Goal: Task Accomplishment & Management: Manage account settings

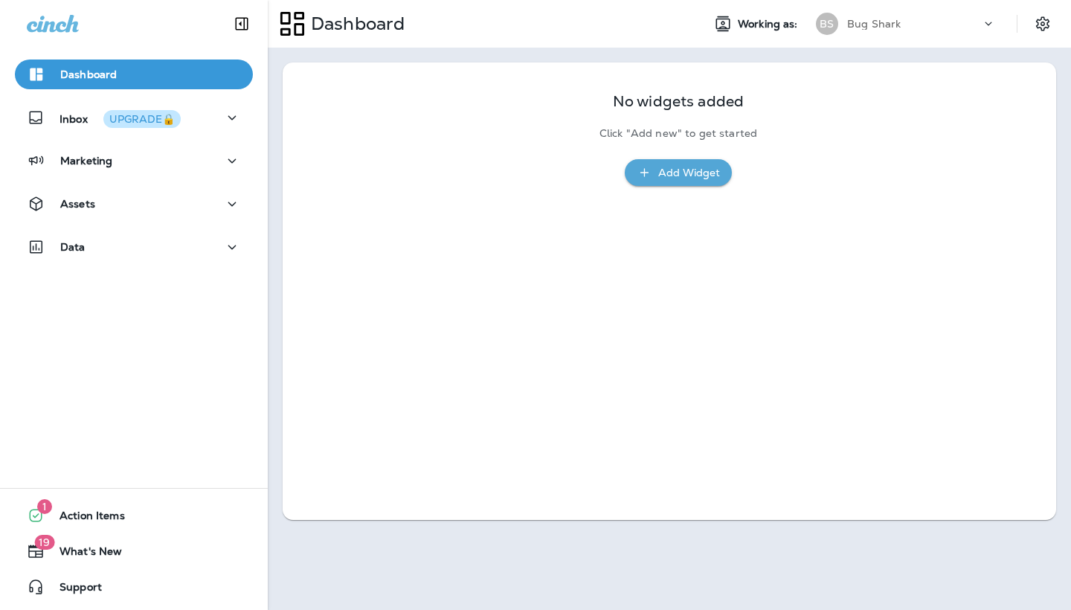
click at [861, 26] on p "Bug Shark" at bounding box center [874, 24] width 54 height 12
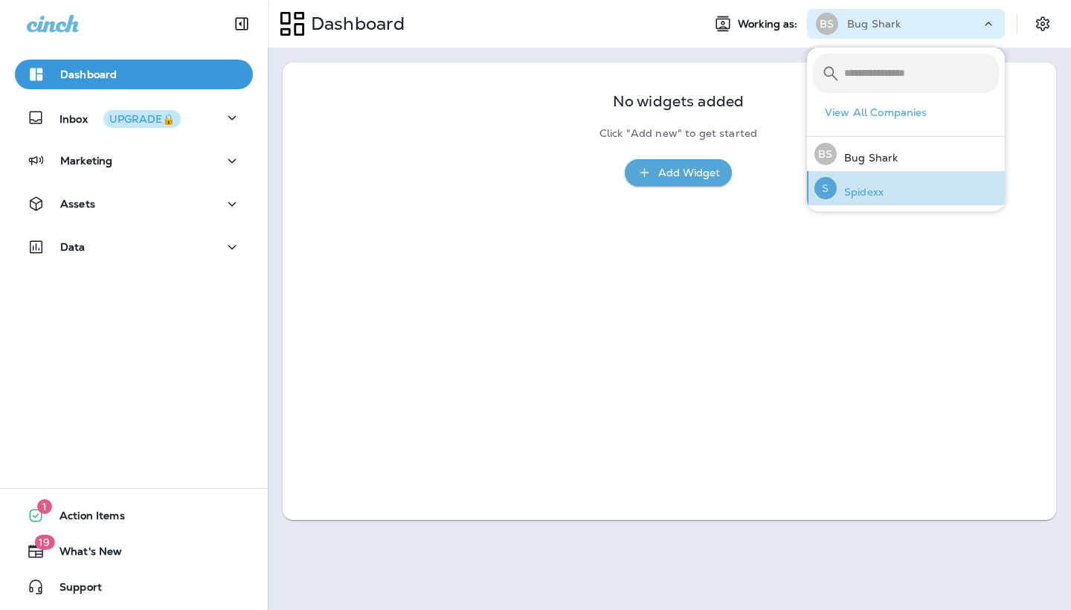
click at [858, 198] on p "Spidexx" at bounding box center [860, 192] width 47 height 12
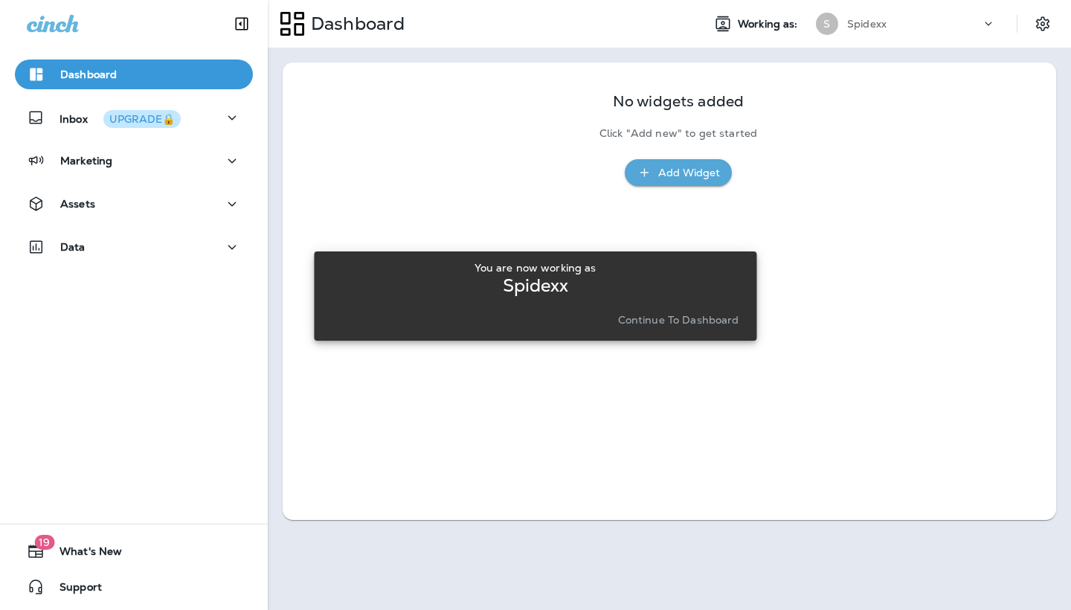
click at [652, 324] on p "Continue to Dashboard" at bounding box center [678, 320] width 121 height 12
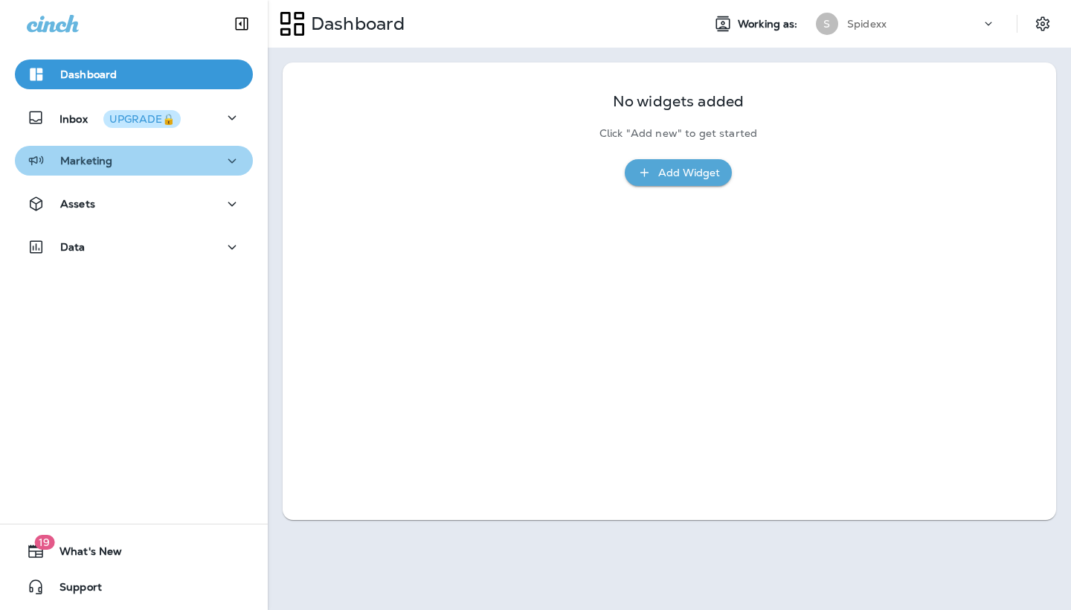
click at [231, 158] on icon "button" at bounding box center [232, 161] width 18 height 19
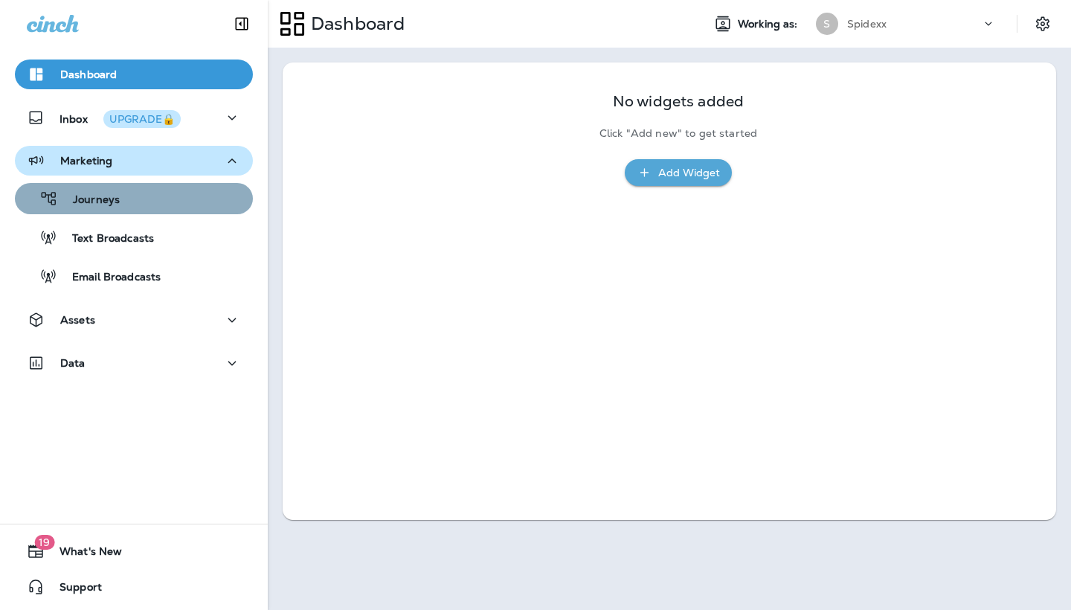
click at [202, 195] on div "Journeys" at bounding box center [134, 198] width 226 height 22
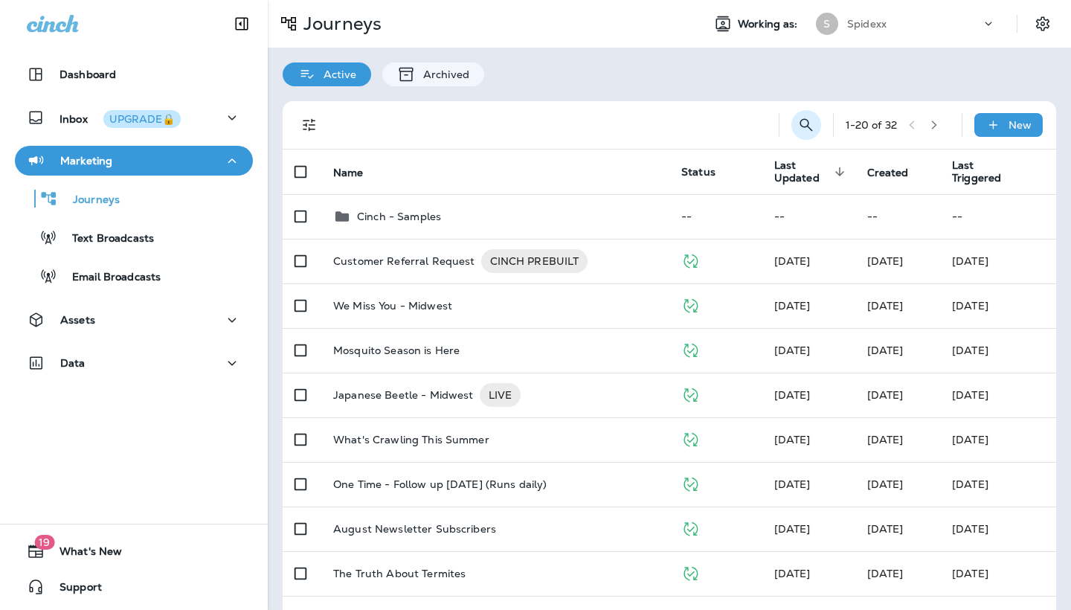
click at [809, 123] on icon "Search Journeys" at bounding box center [806, 124] width 13 height 13
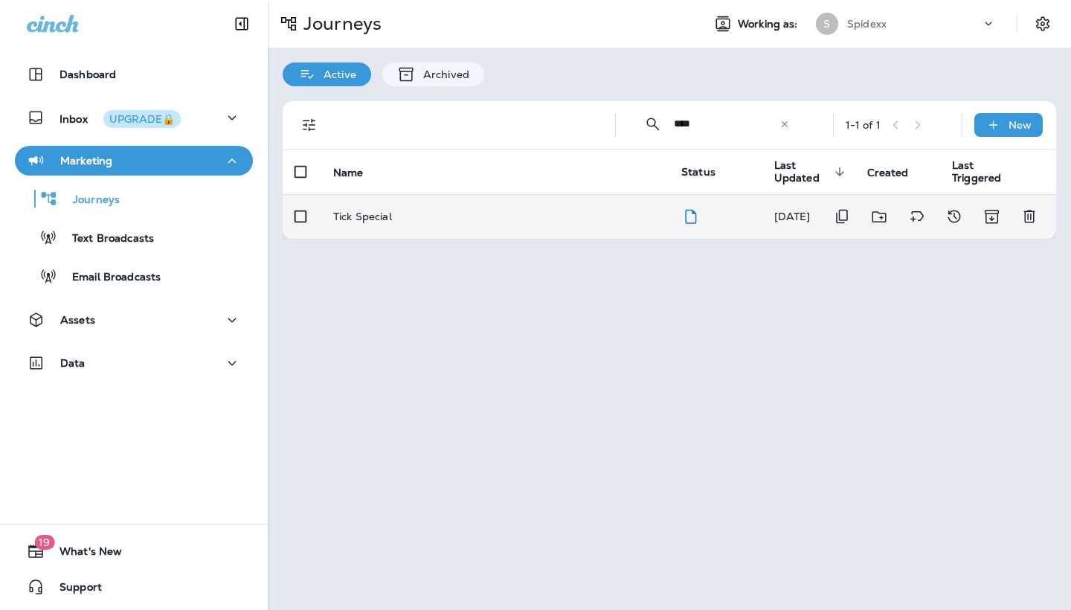
type input "****"
click at [479, 213] on div "Tick Special" at bounding box center [495, 217] width 324 height 12
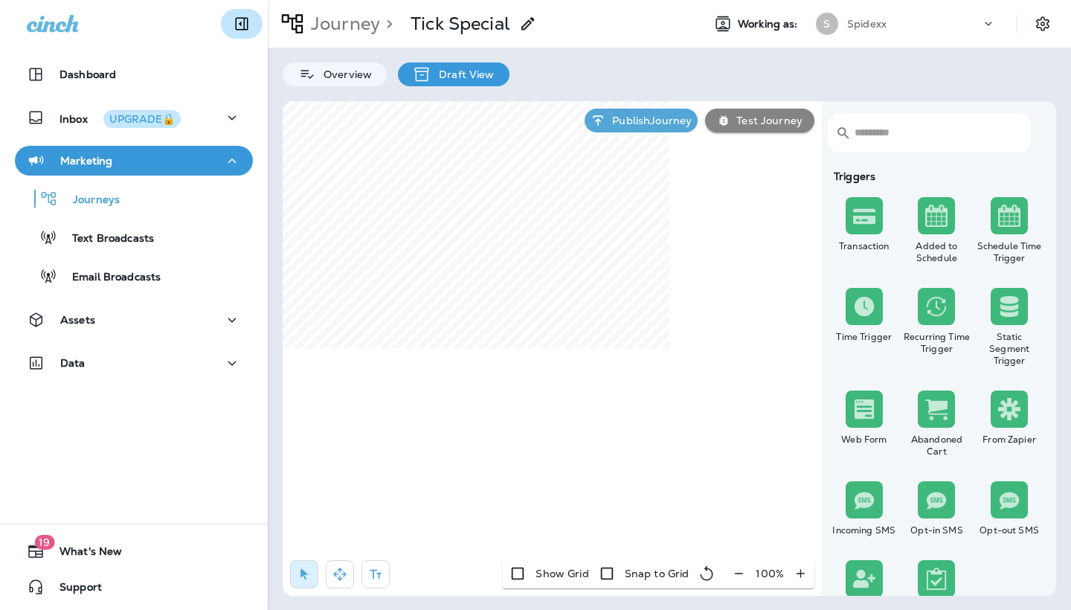
click at [244, 29] on icon "Collapse Sidebar" at bounding box center [242, 24] width 13 height 13
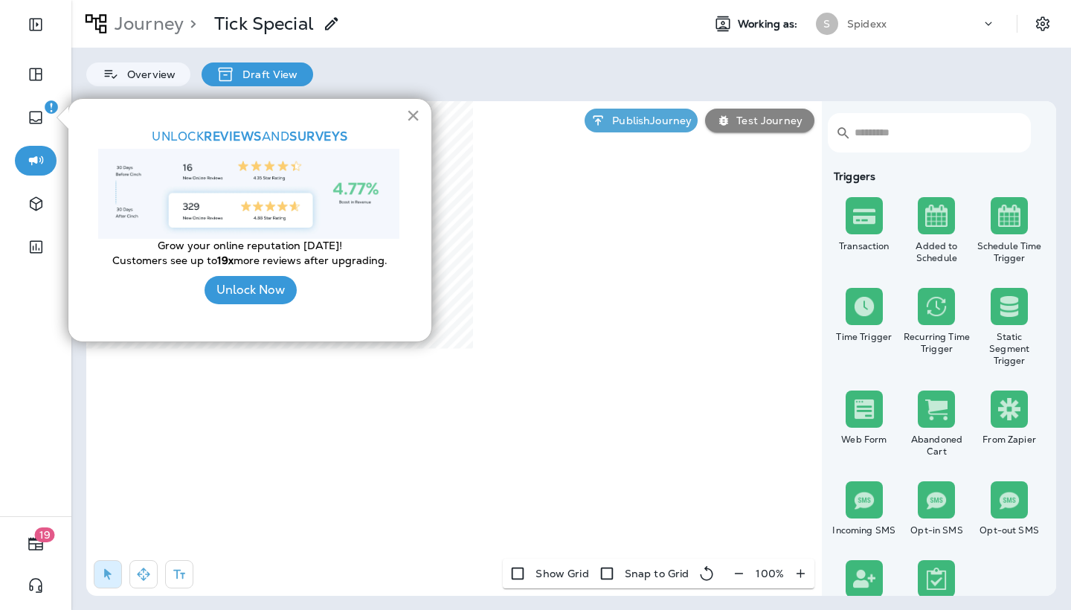
click at [415, 118] on button "×" at bounding box center [413, 115] width 14 height 24
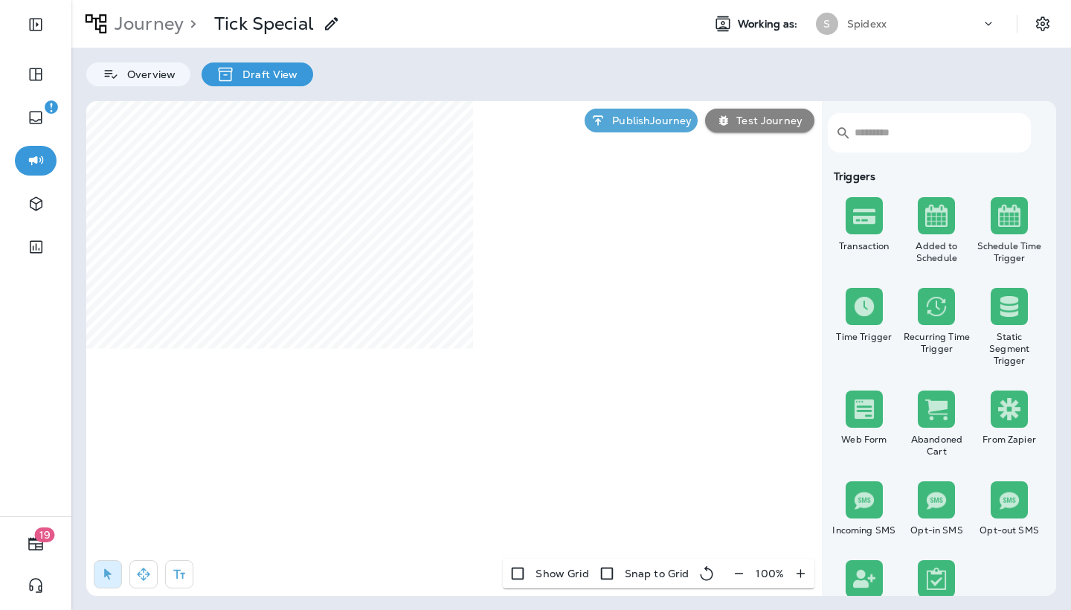
click at [738, 574] on icon "button" at bounding box center [739, 573] width 16 height 15
click at [738, 574] on icon "button" at bounding box center [745, 573] width 16 height 15
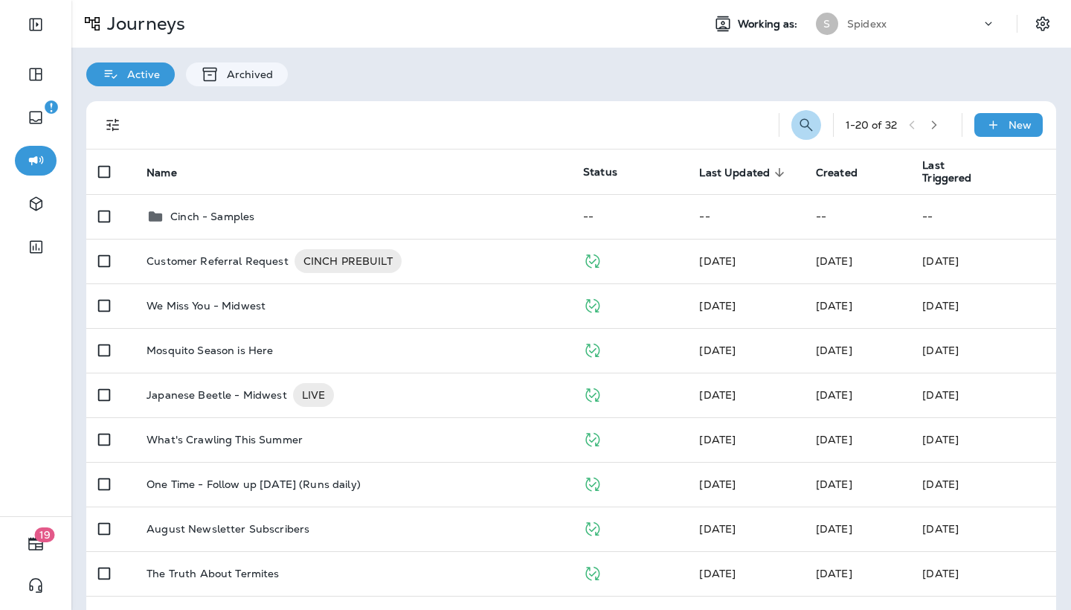
click at [801, 126] on icon "Search Journeys" at bounding box center [806, 124] width 13 height 13
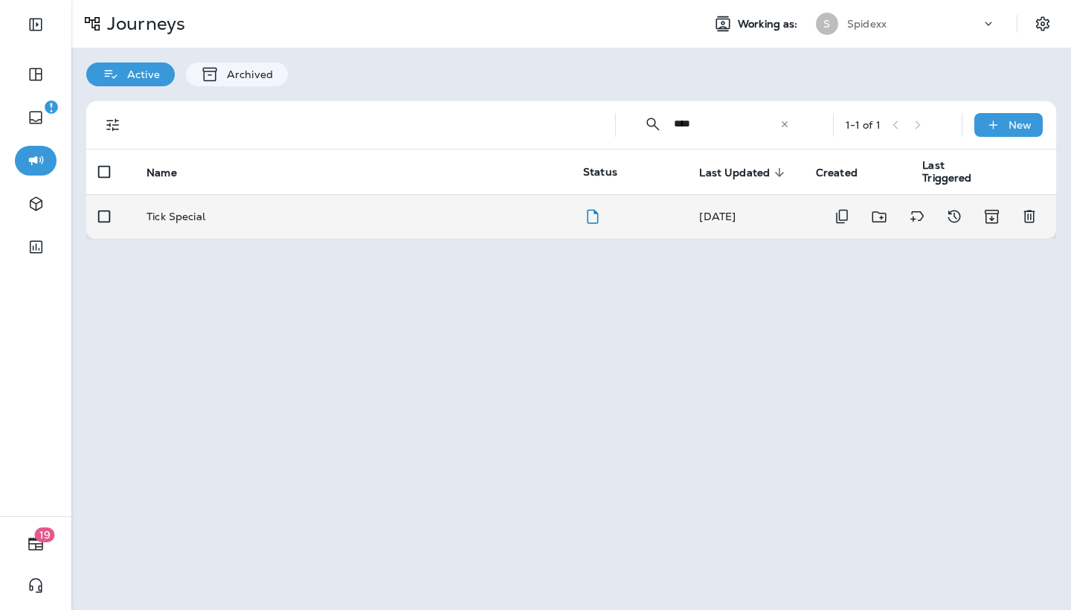
type input "****"
click at [551, 220] on td "Tick Special" at bounding box center [353, 216] width 437 height 45
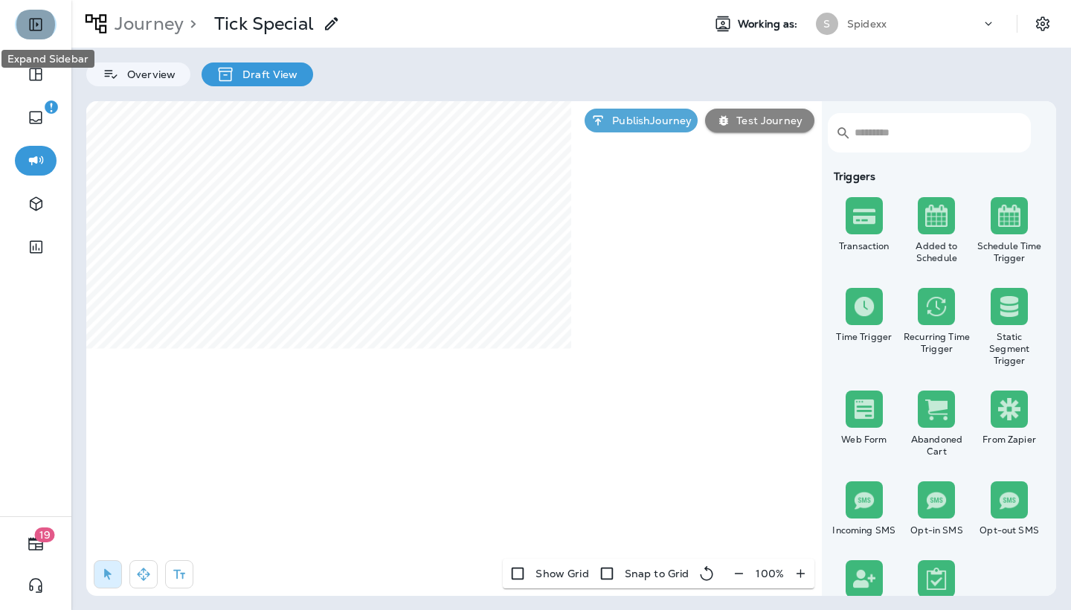
click at [33, 25] on icon "Expand Sidebar" at bounding box center [35, 25] width 13 height 13
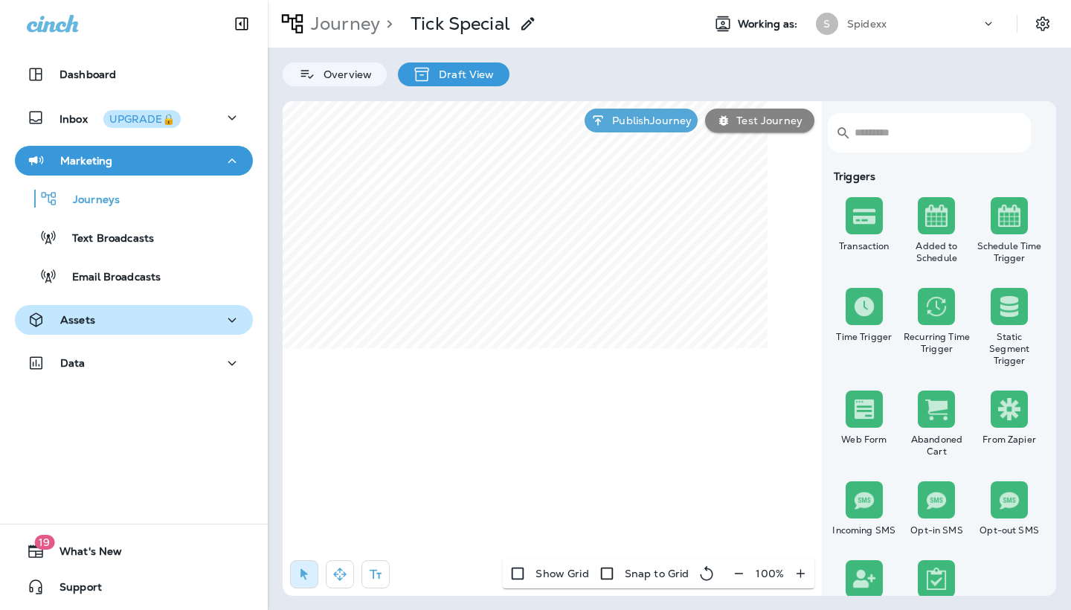
click at [156, 312] on div "Assets" at bounding box center [134, 320] width 214 height 19
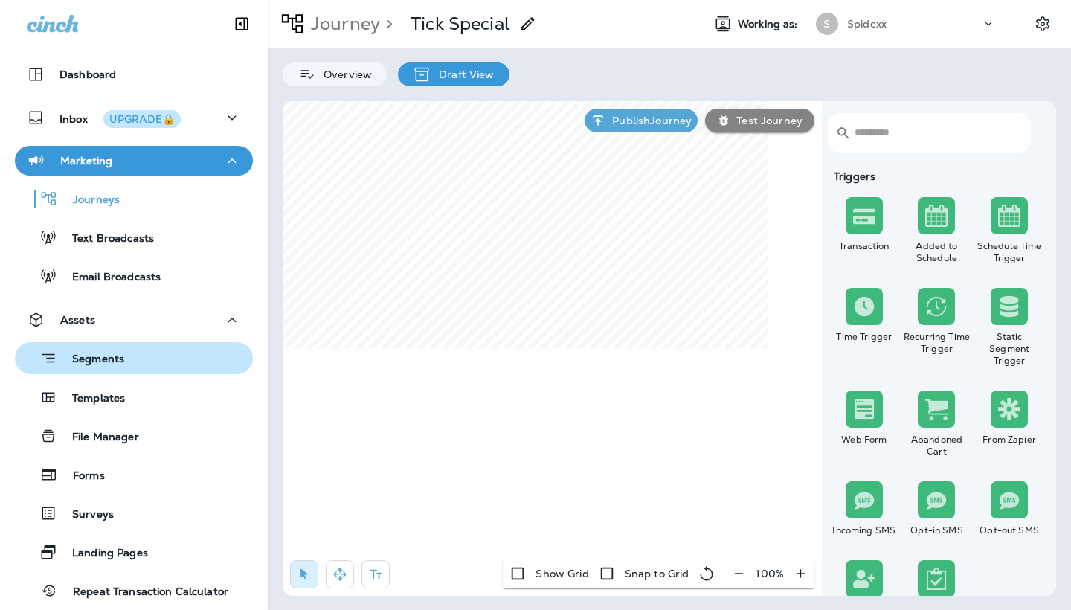
click at [140, 370] on button "Segments" at bounding box center [134, 358] width 238 height 32
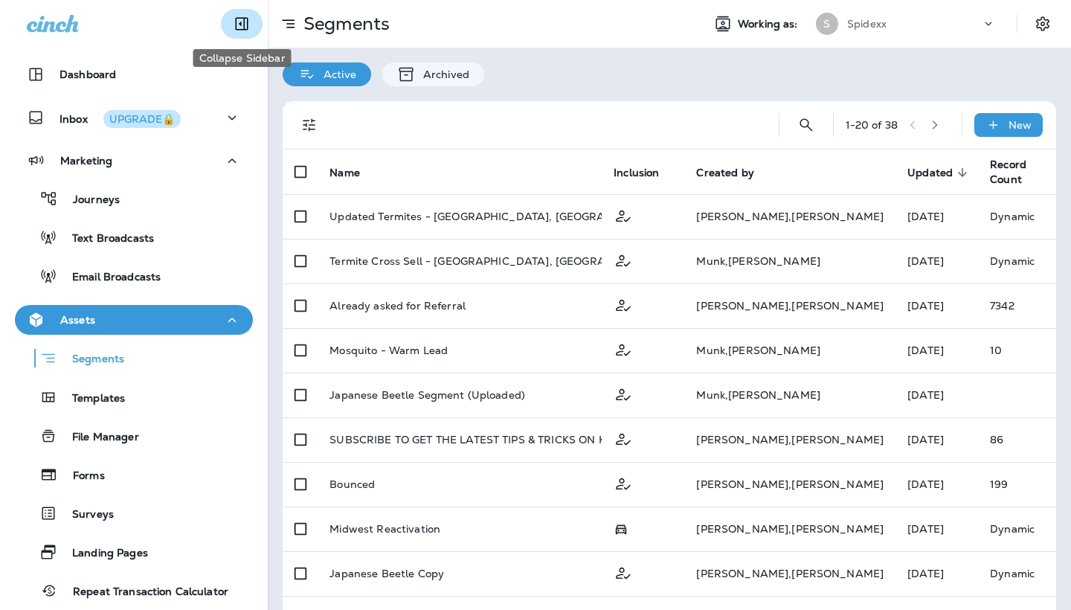
click at [238, 28] on icon "Collapse Sidebar" at bounding box center [242, 24] width 18 height 18
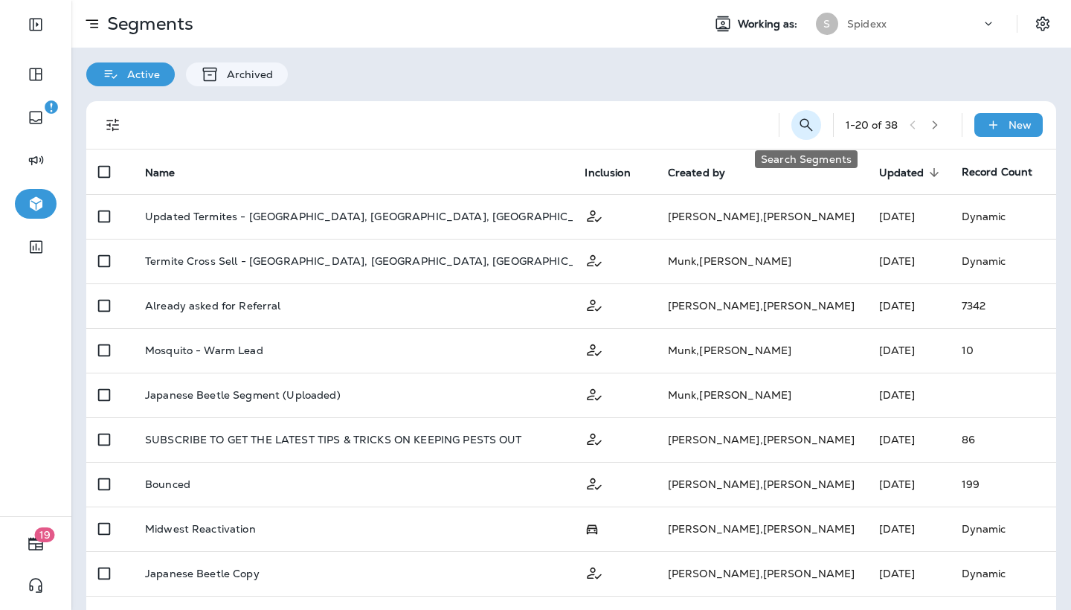
click at [794, 119] on button "Search Segments" at bounding box center [807, 125] width 30 height 30
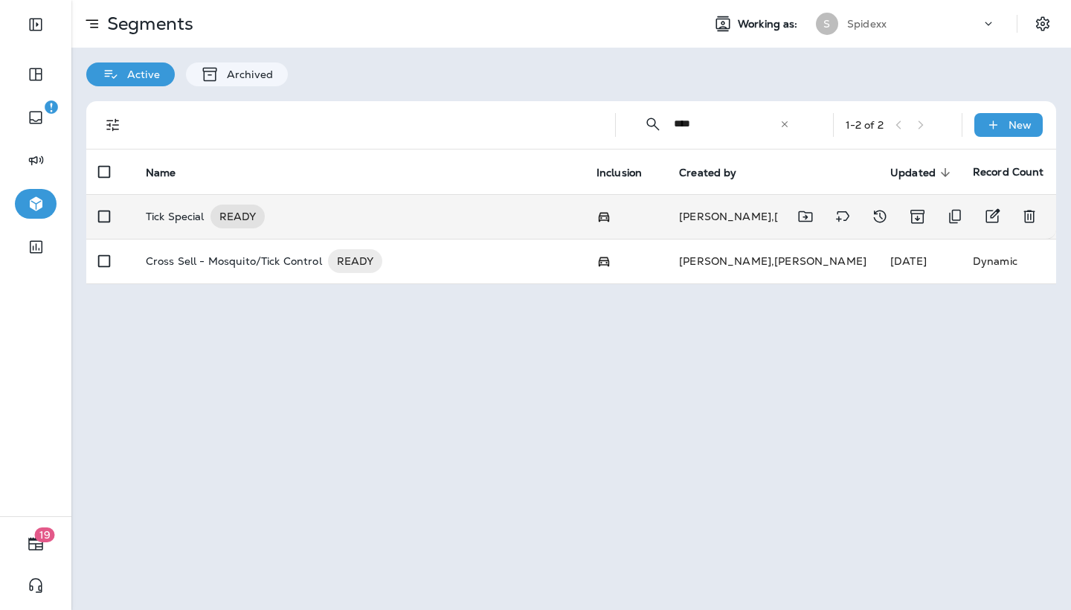
type input "****"
click at [475, 221] on td "Tick Special READY" at bounding box center [359, 216] width 451 height 45
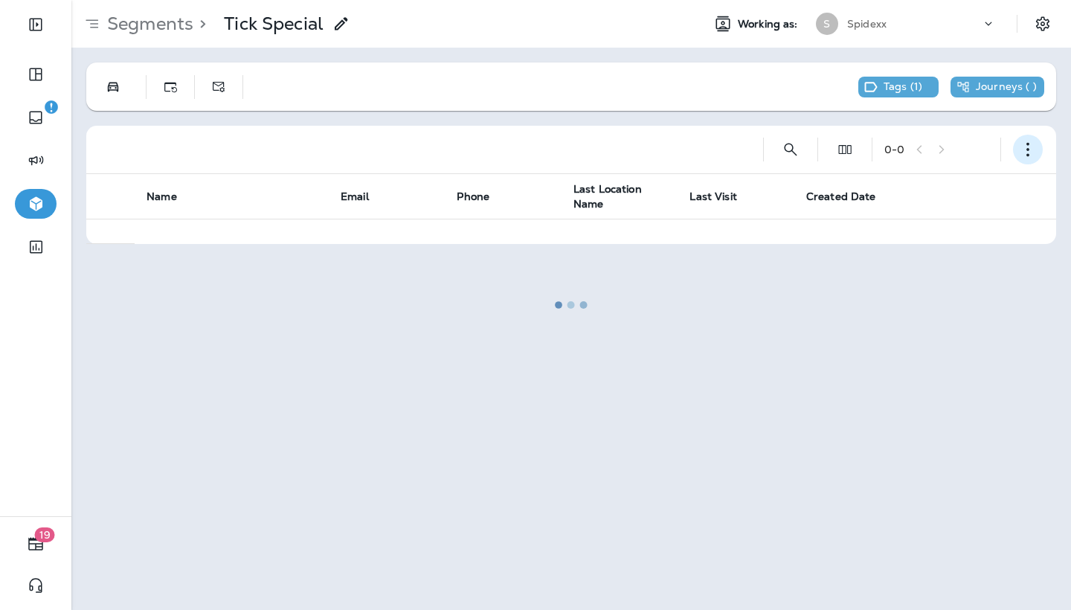
click at [1015, 147] on button "button" at bounding box center [1028, 150] width 30 height 30
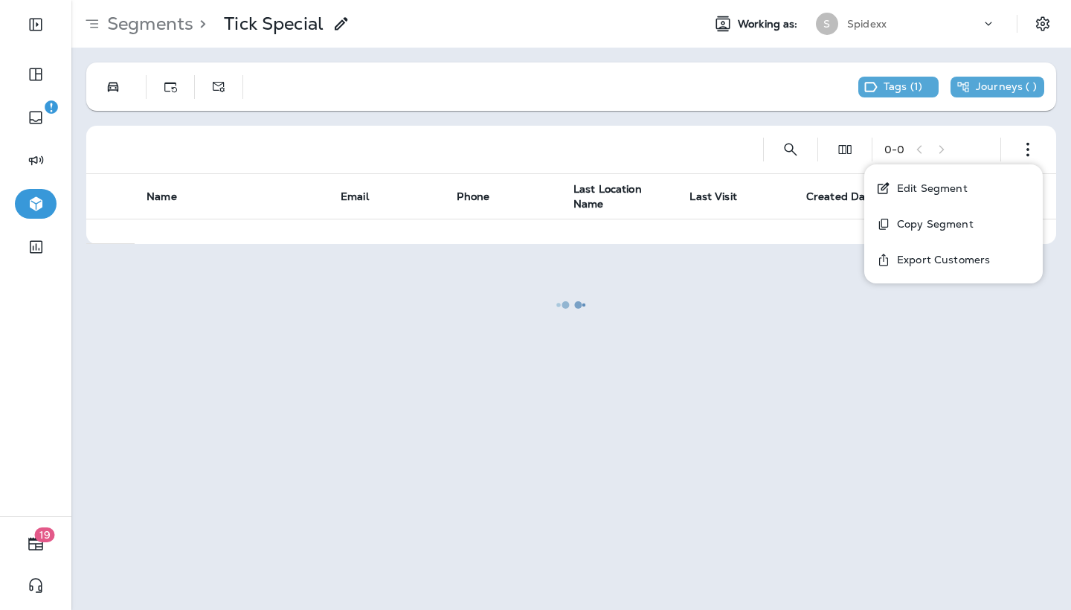
click at [914, 185] on p "Edit Segment" at bounding box center [929, 188] width 77 height 12
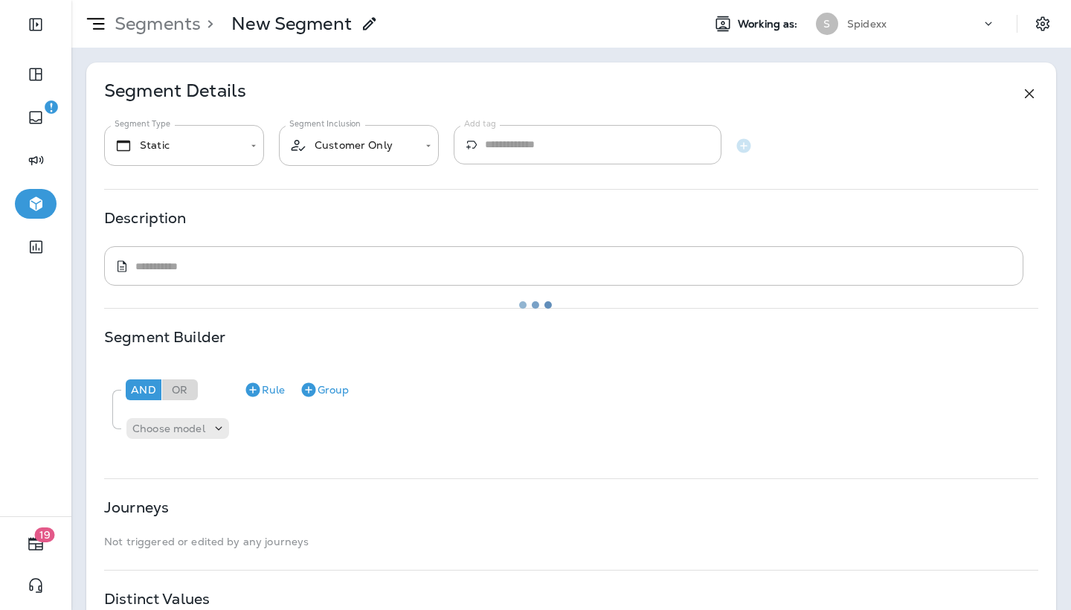
type input "*******"
type input "**********"
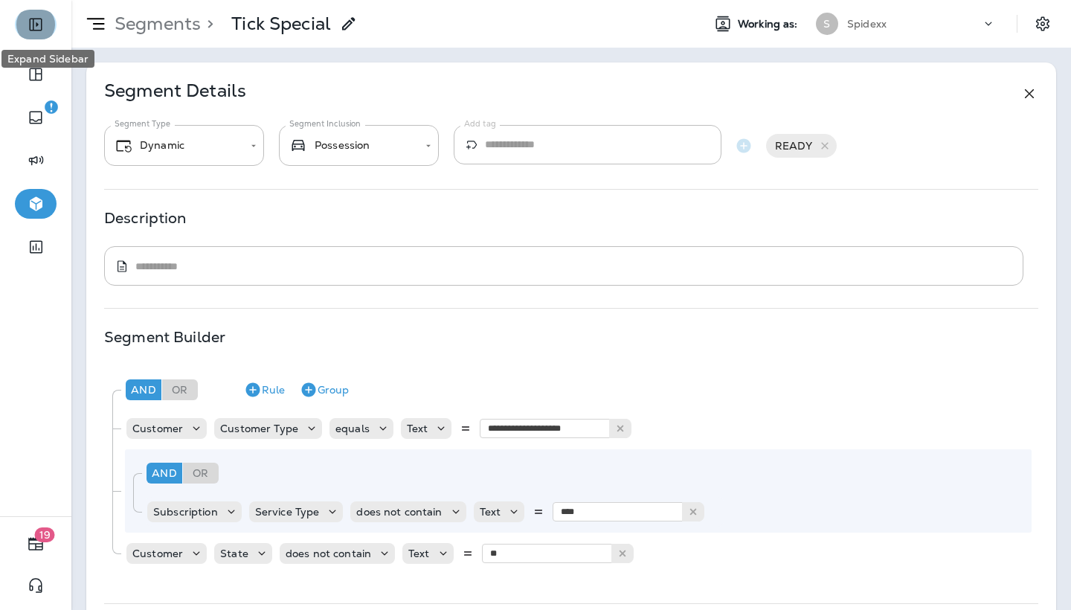
click at [46, 29] on button "Expand Sidebar" at bounding box center [36, 25] width 42 height 30
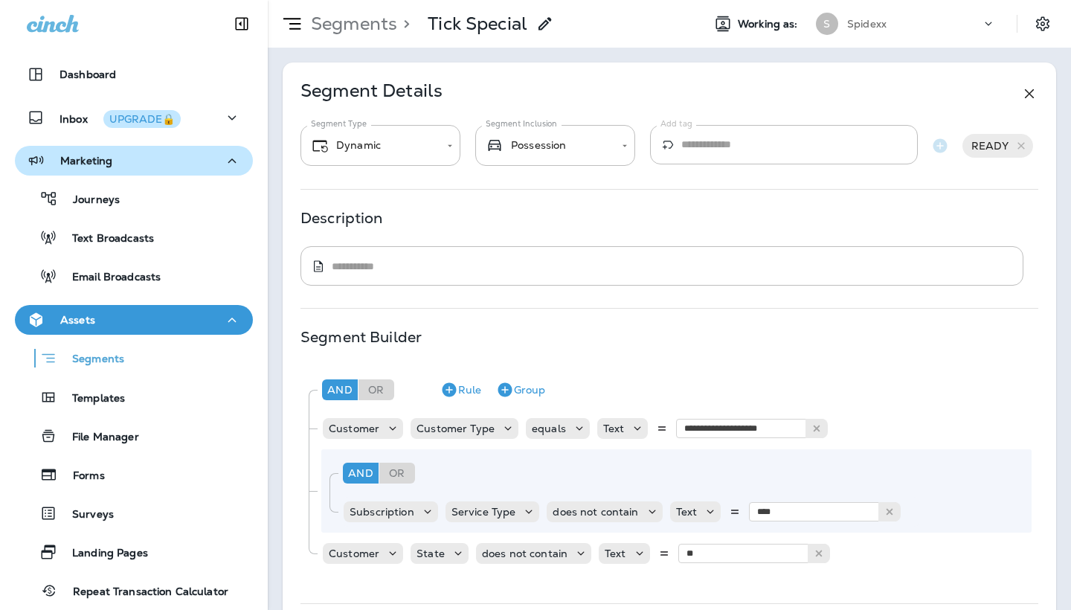
click at [237, 161] on icon "button" at bounding box center [232, 161] width 18 height 19
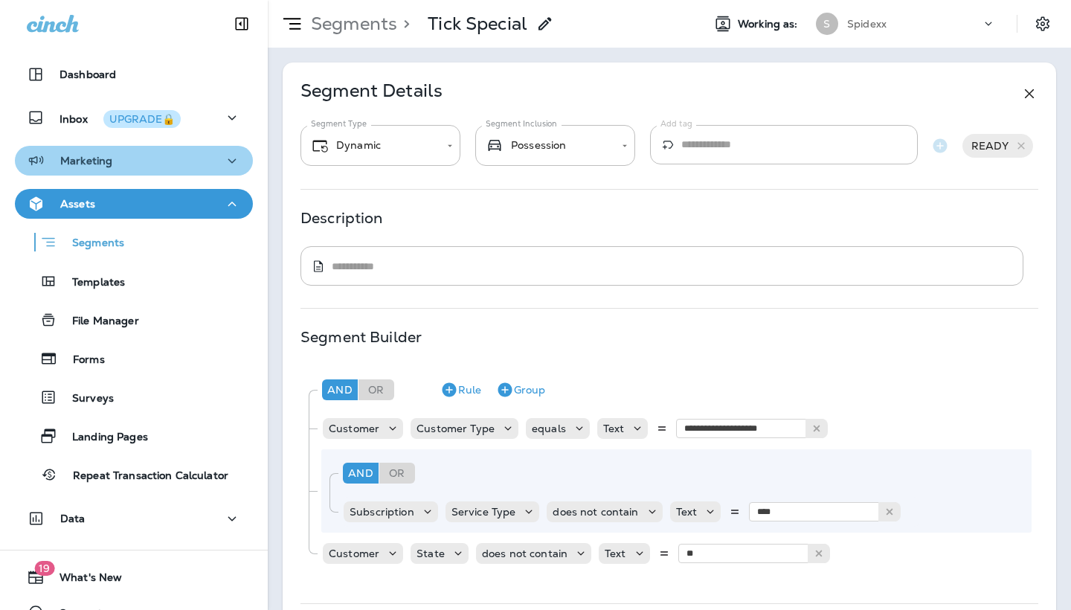
click at [233, 163] on icon "button" at bounding box center [232, 161] width 18 height 19
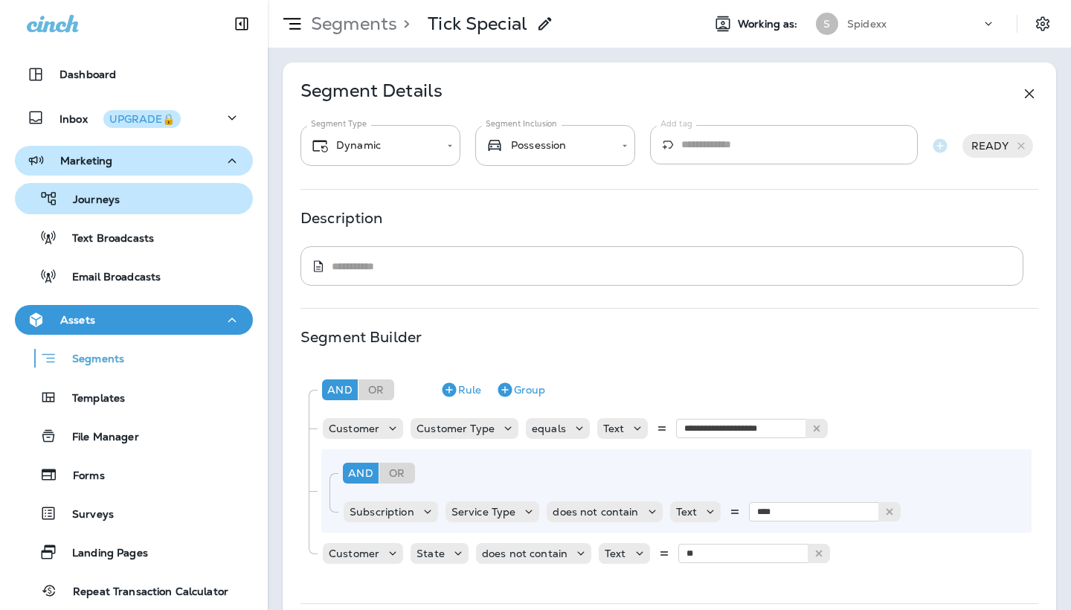
click at [145, 193] on div "Journeys" at bounding box center [134, 198] width 226 height 22
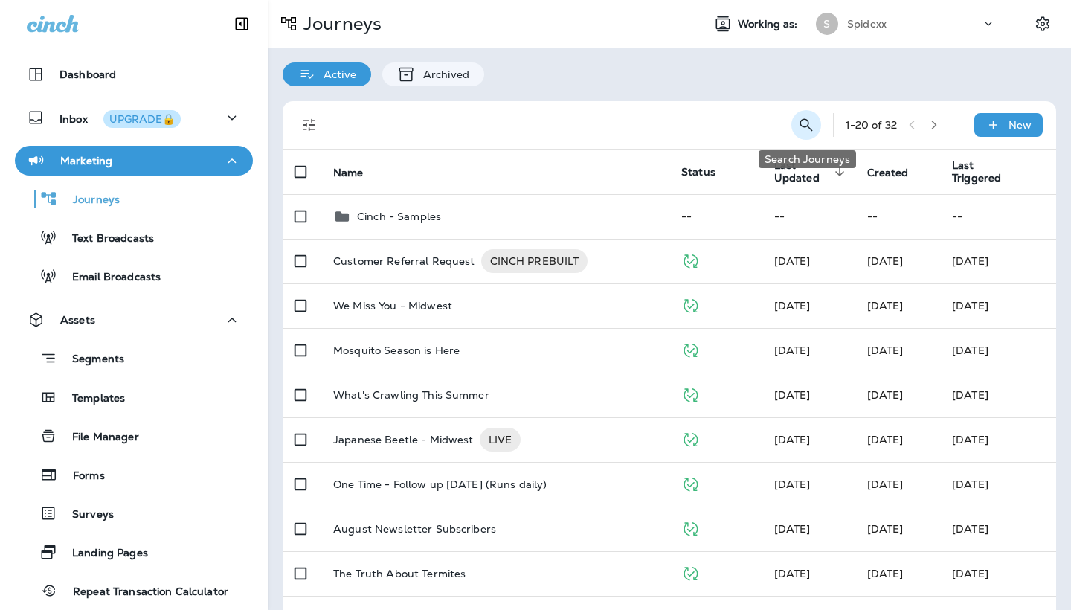
click at [809, 129] on icon "Search Journeys" at bounding box center [806, 125] width 18 height 18
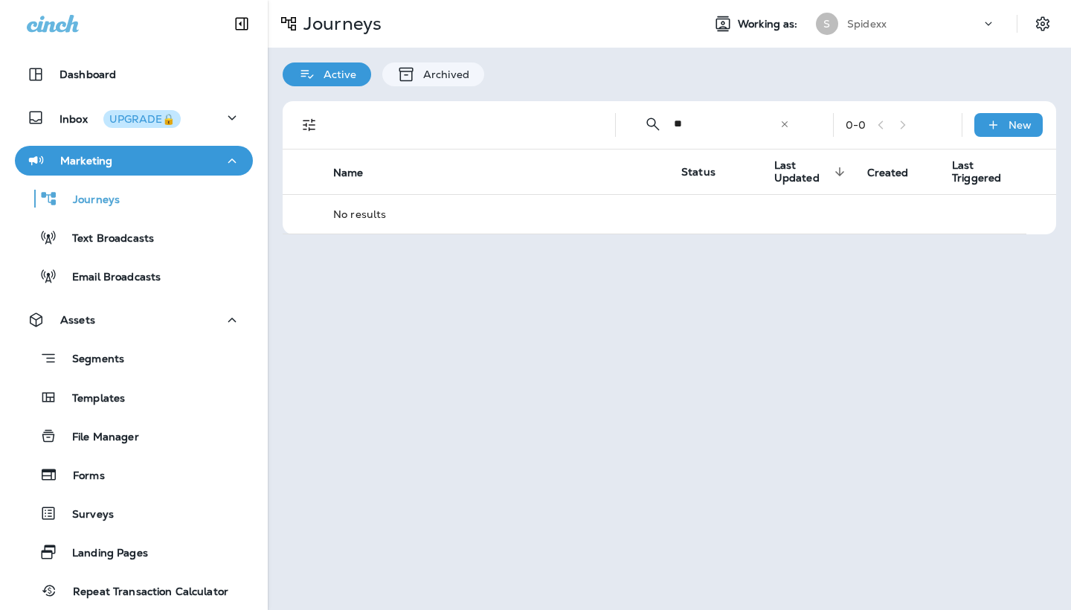
type input "*"
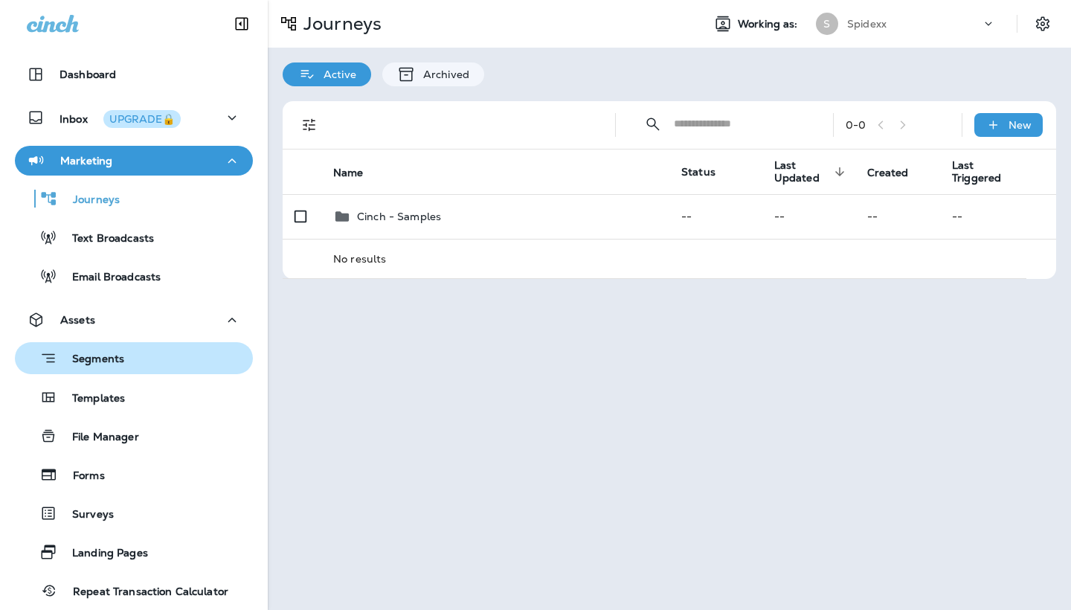
click at [164, 353] on div "Segments" at bounding box center [134, 358] width 226 height 23
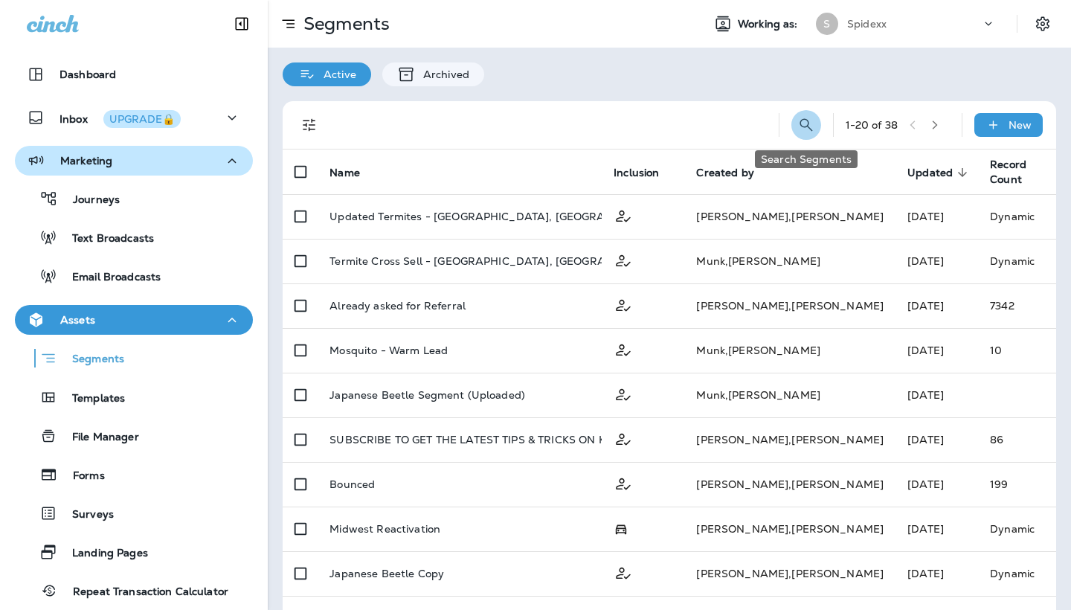
click at [811, 123] on icon "Search Segments" at bounding box center [806, 125] width 18 height 18
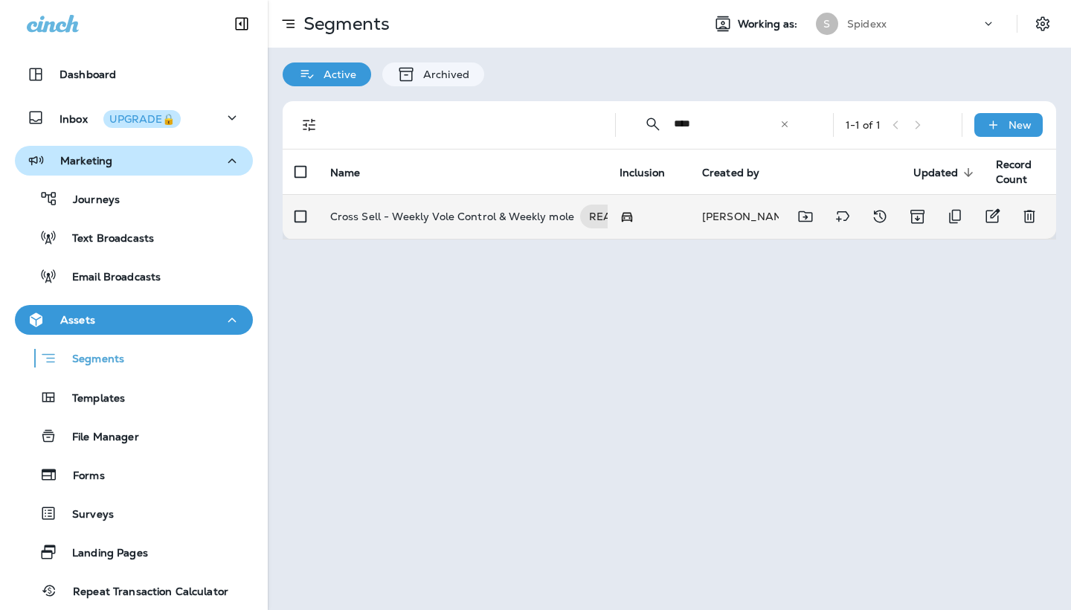
type input "****"
click at [518, 218] on p "Cross Sell - Weekly Vole Control & Weekly mole" at bounding box center [452, 217] width 244 height 24
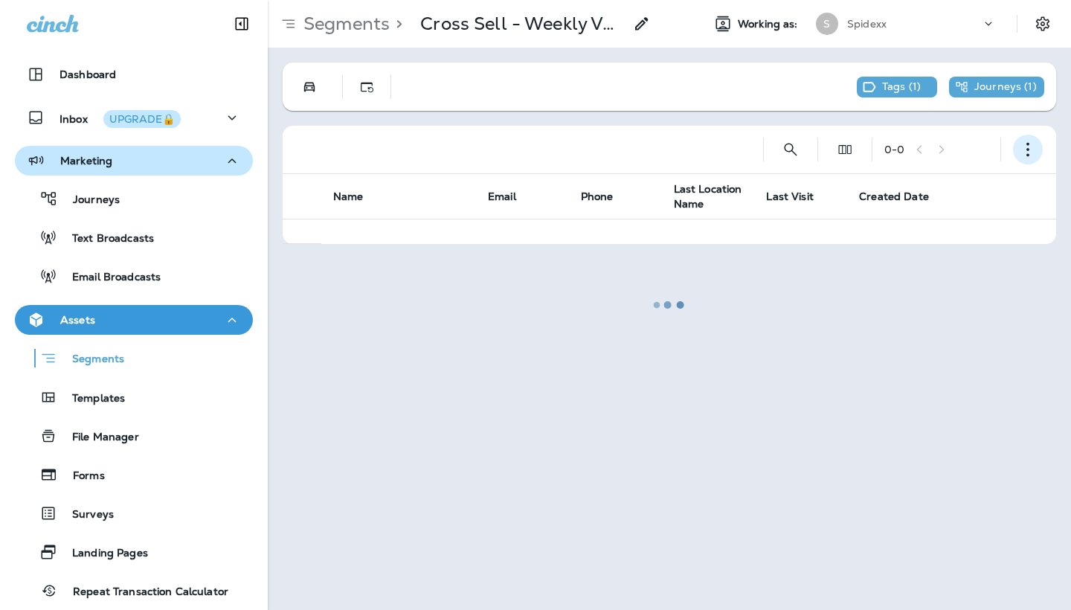
click at [1033, 146] on icon "button" at bounding box center [1028, 149] width 15 height 15
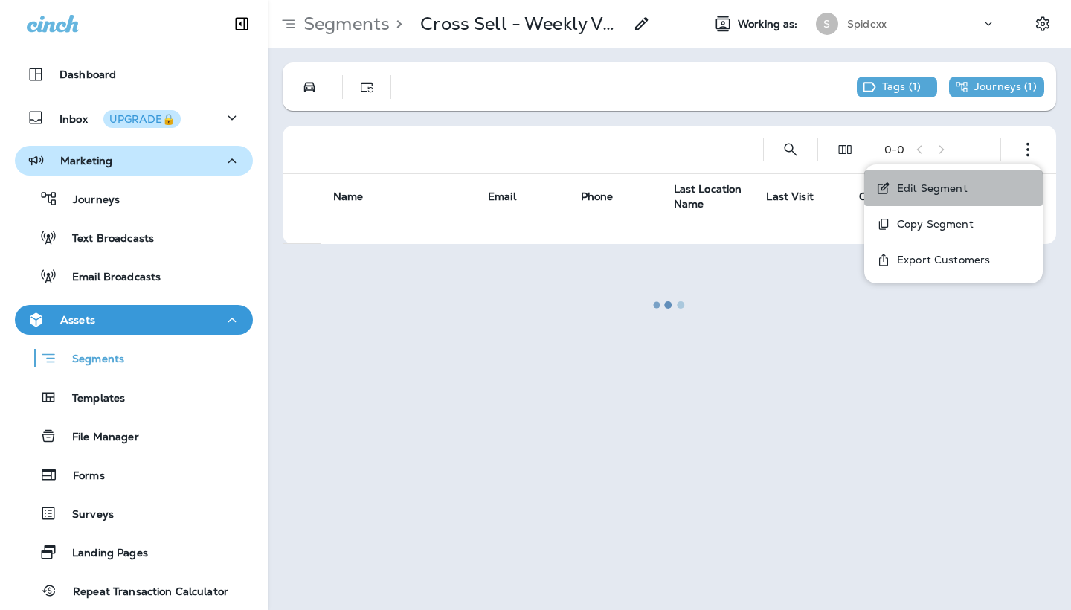
click at [975, 181] on button "Edit Segment" at bounding box center [953, 188] width 179 height 36
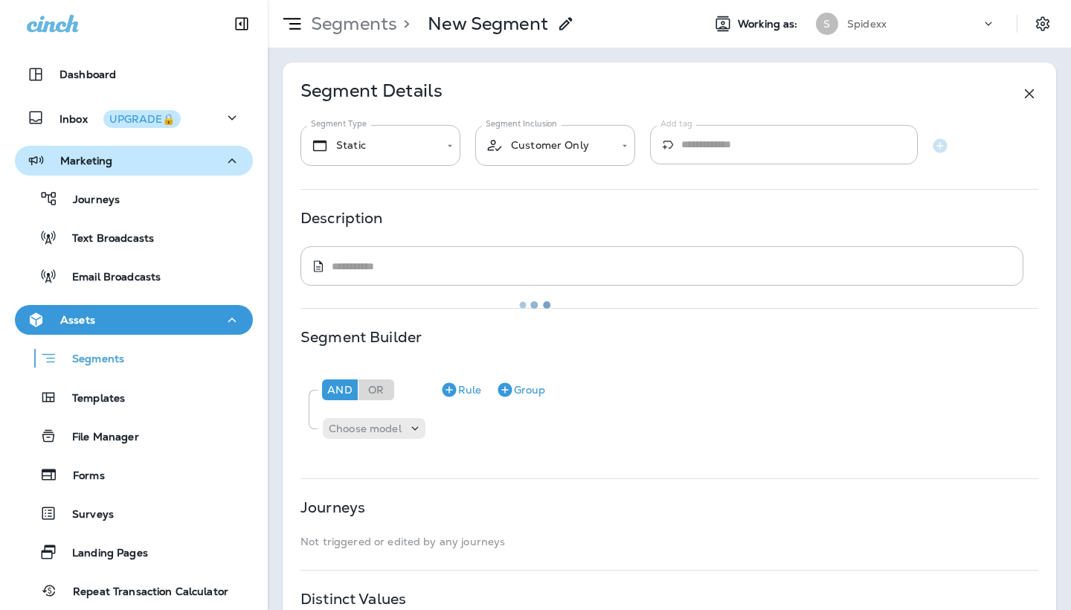
type input "*******"
type input "**********"
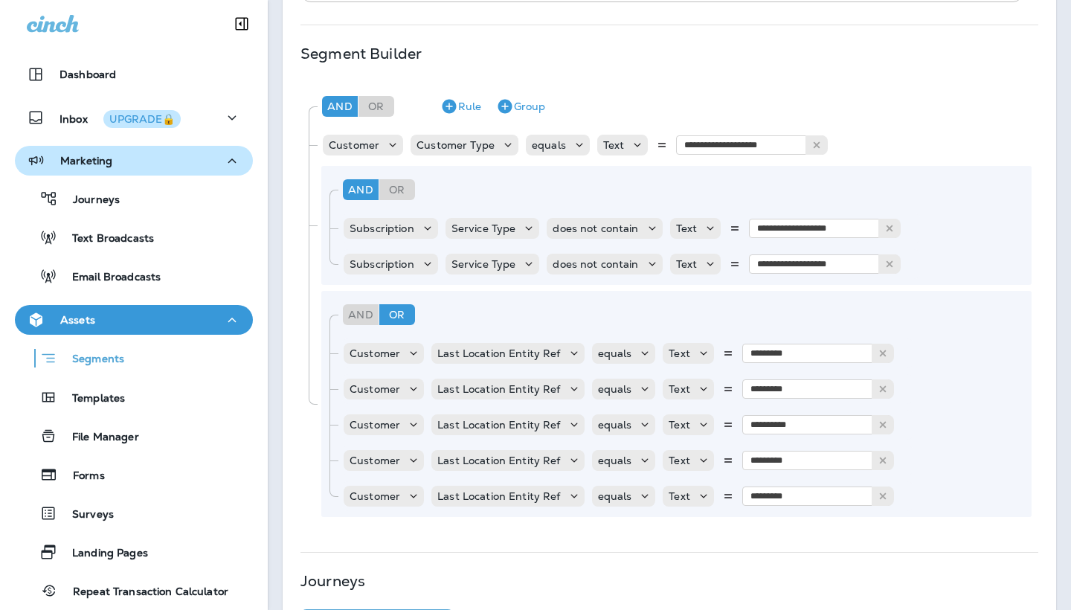
scroll to position [281, 0]
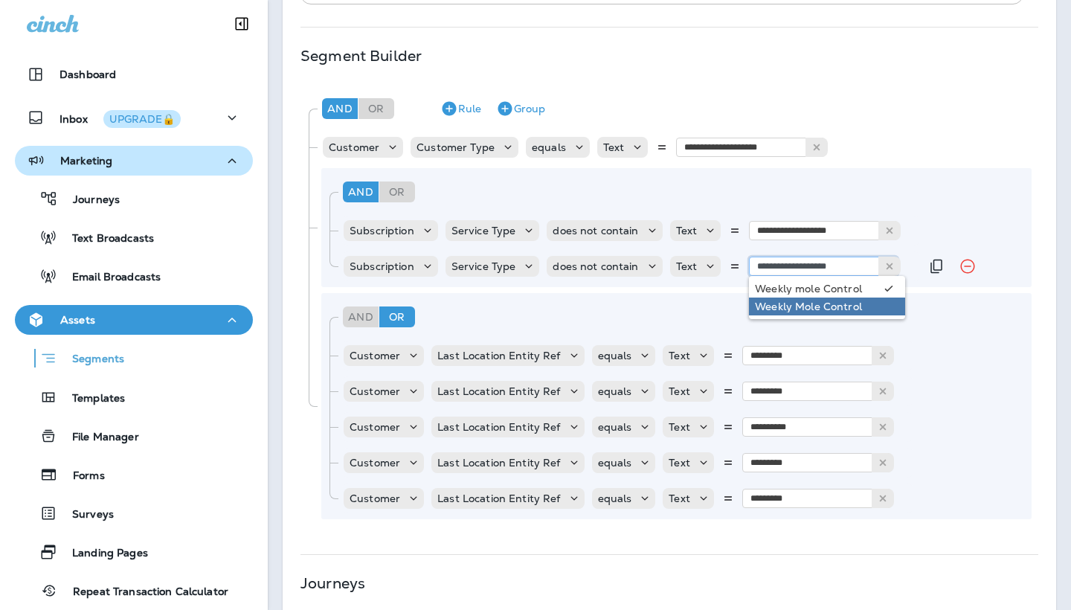
click at [848, 263] on input "**********" at bounding box center [823, 266] width 149 height 19
click at [870, 111] on div "And Or Rule Group" at bounding box center [674, 109] width 713 height 36
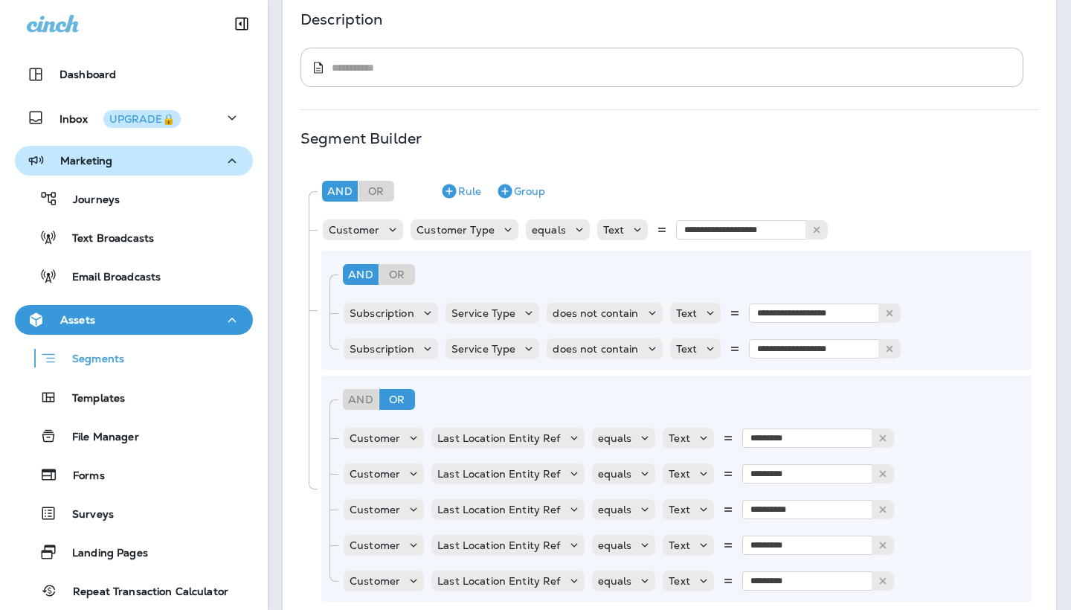
scroll to position [160, 0]
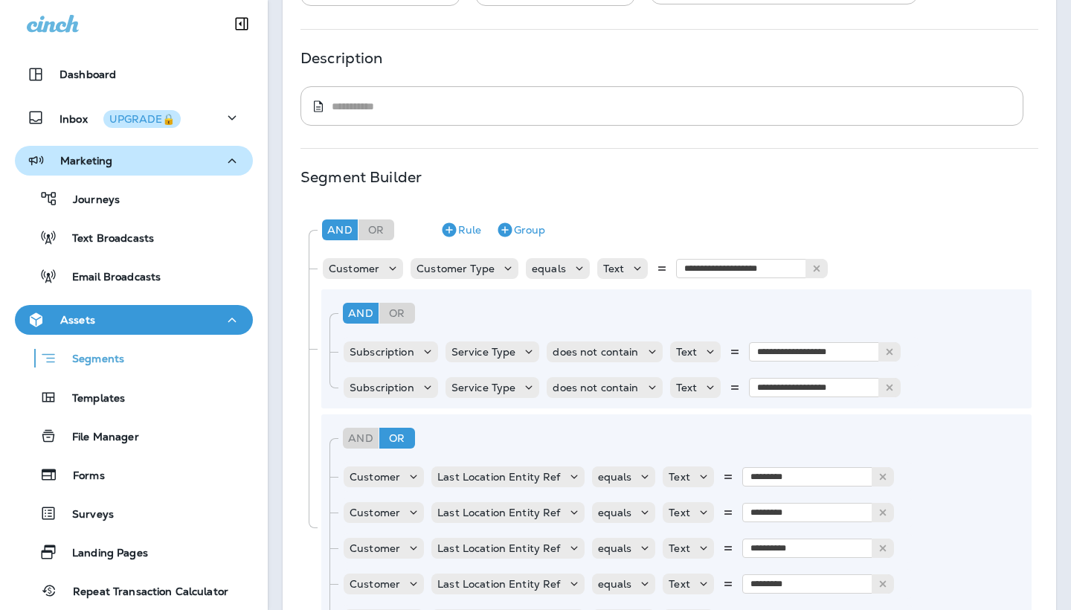
click at [185, 182] on div "Journeys Text Broadcasts Email Broadcasts" at bounding box center [134, 234] width 238 height 116
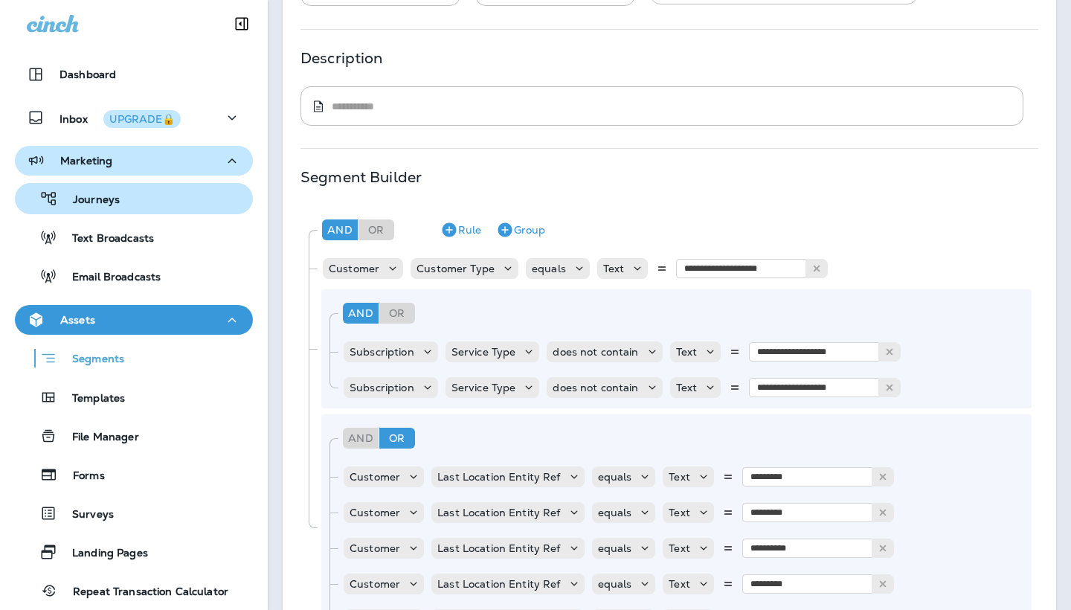
click at [111, 200] on p "Journeys" at bounding box center [89, 200] width 62 height 14
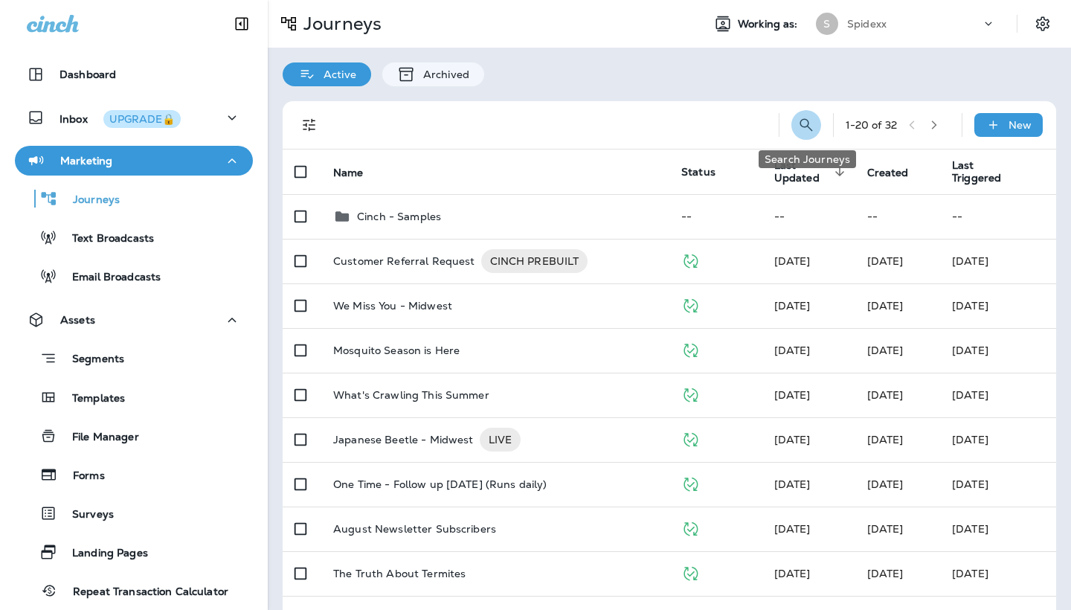
click at [809, 135] on button "Search Journeys" at bounding box center [807, 125] width 30 height 30
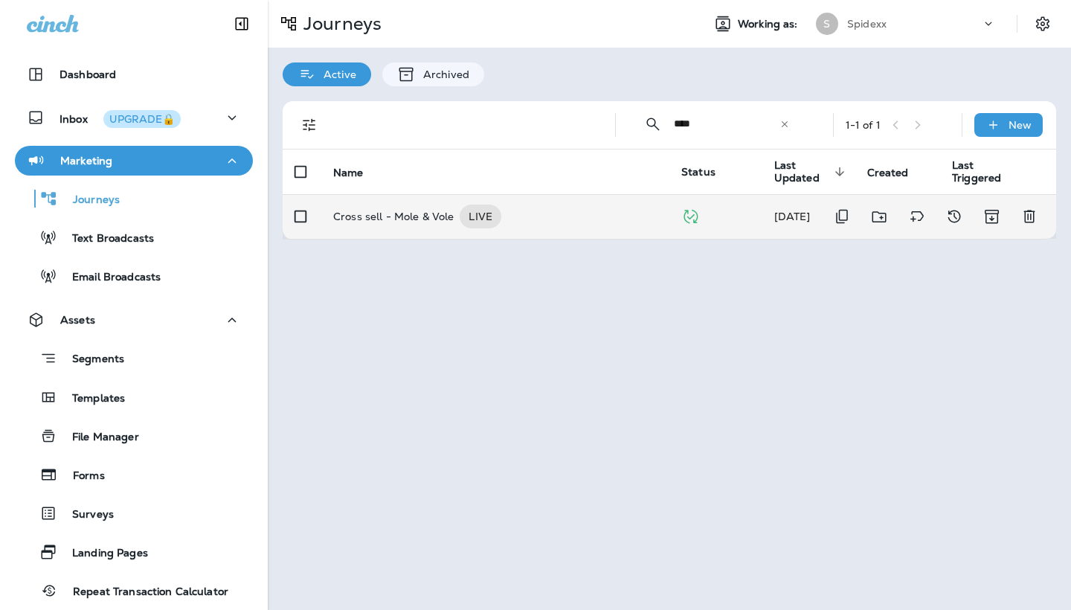
type input "****"
click at [533, 219] on div "Cross sell - Mole & Vole LIVE" at bounding box center [495, 217] width 324 height 24
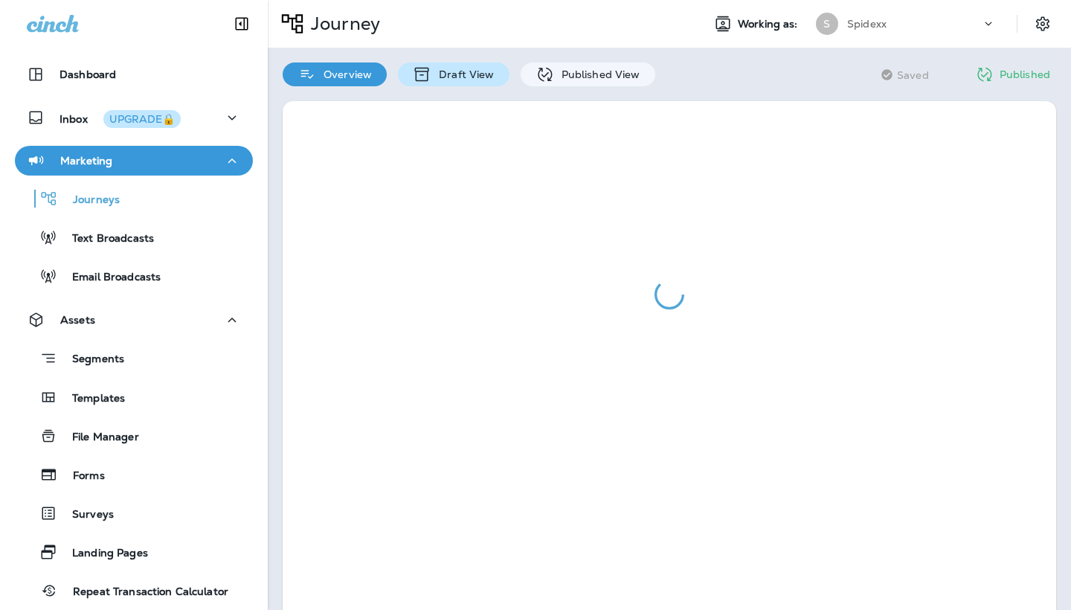
click at [461, 83] on div "Draft View" at bounding box center [453, 74] width 111 height 24
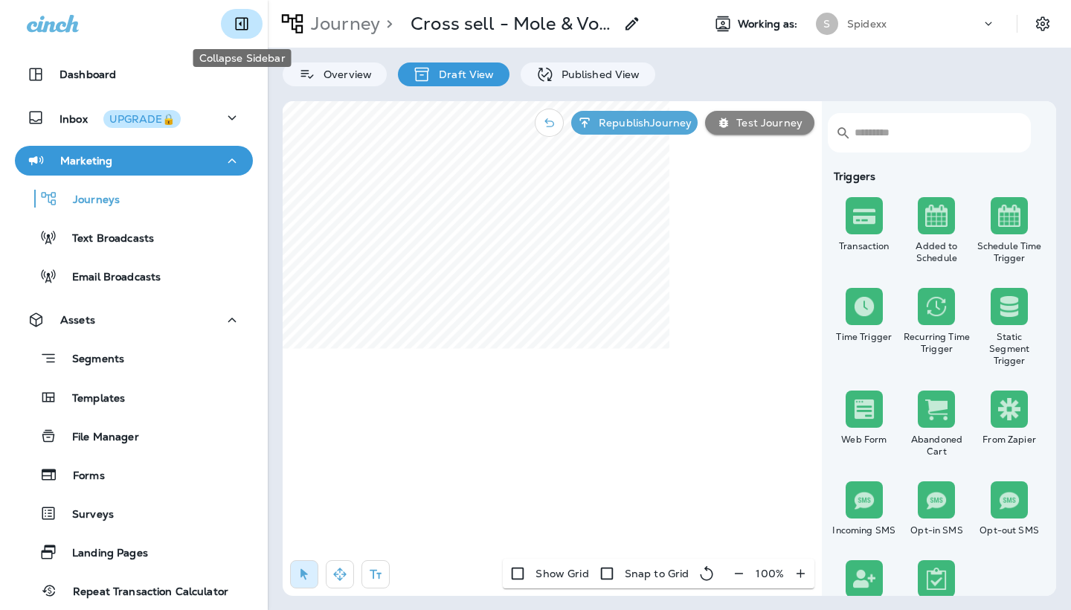
click at [239, 34] on button "Collapse Sidebar" at bounding box center [242, 24] width 42 height 30
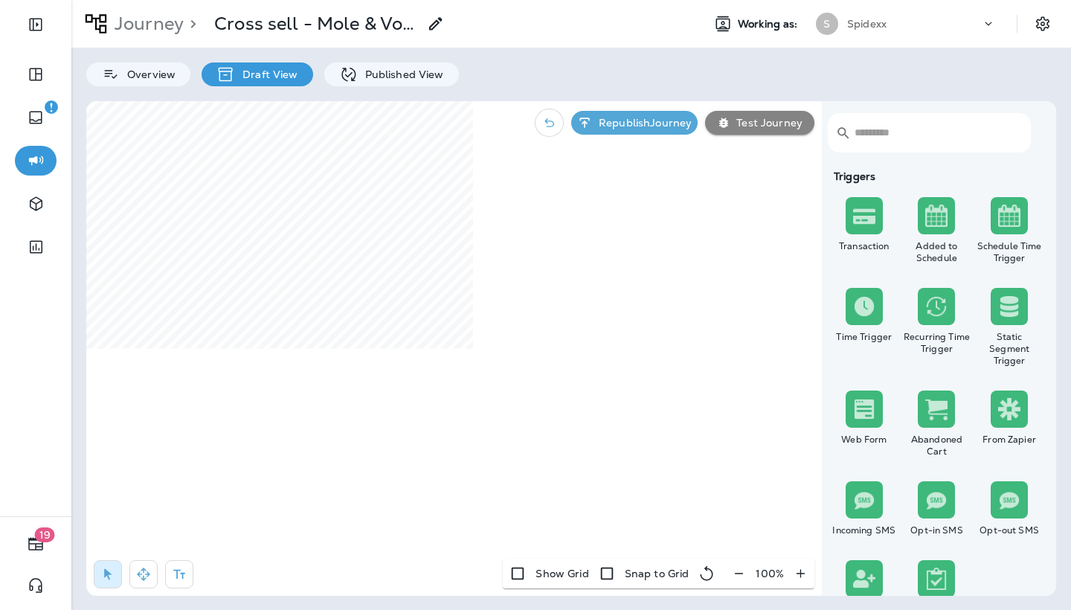
click at [737, 571] on icon "button" at bounding box center [739, 573] width 16 height 15
click at [737, 571] on icon "button" at bounding box center [745, 573] width 16 height 15
click at [737, 571] on button "button" at bounding box center [747, 573] width 28 height 27
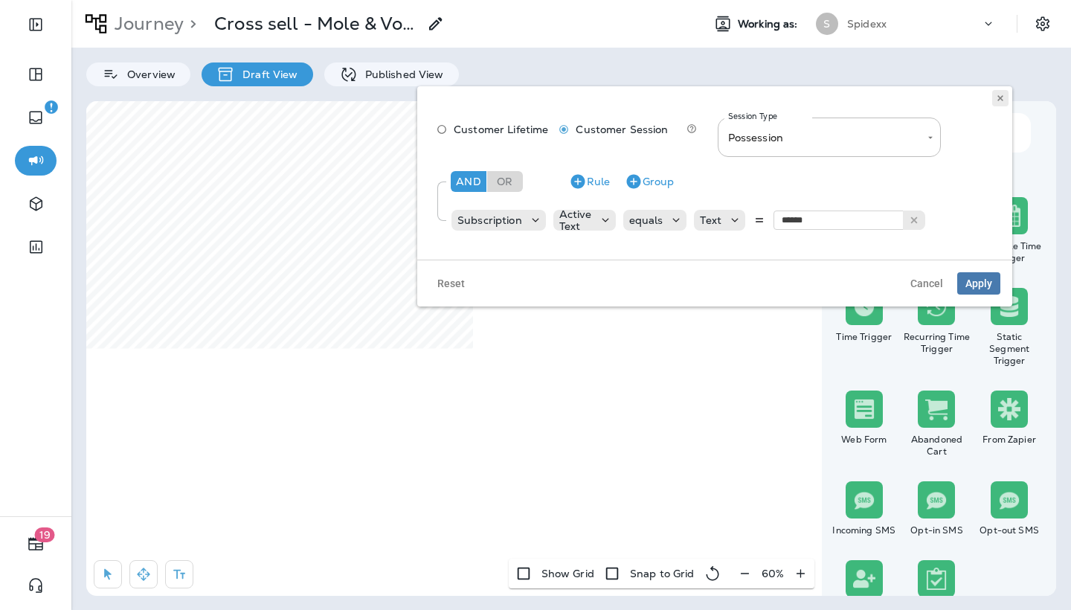
click at [998, 93] on button at bounding box center [1000, 98] width 16 height 16
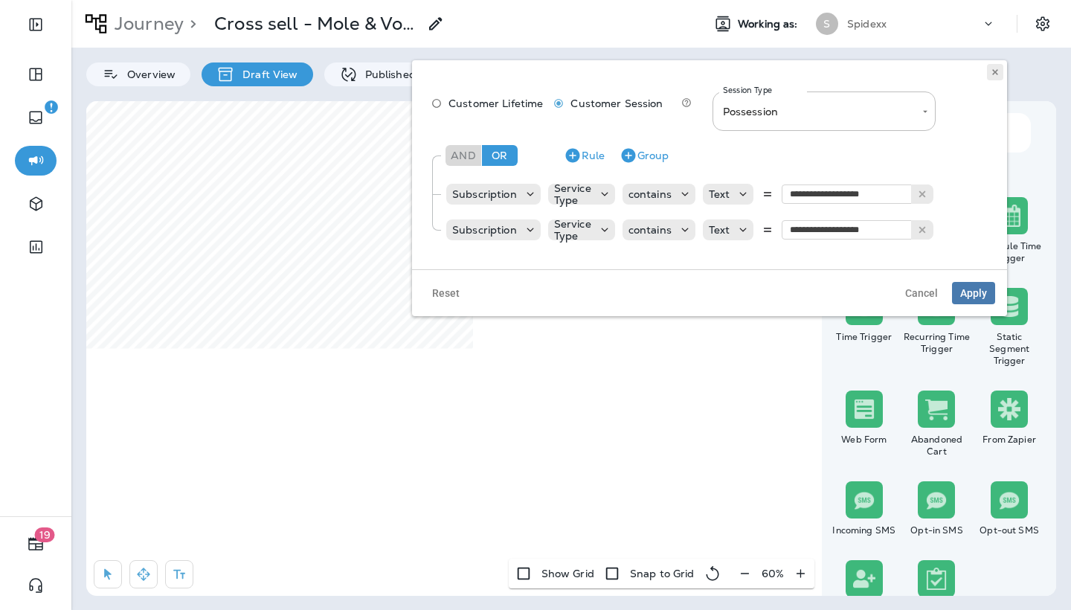
click at [995, 76] on icon at bounding box center [995, 72] width 9 height 9
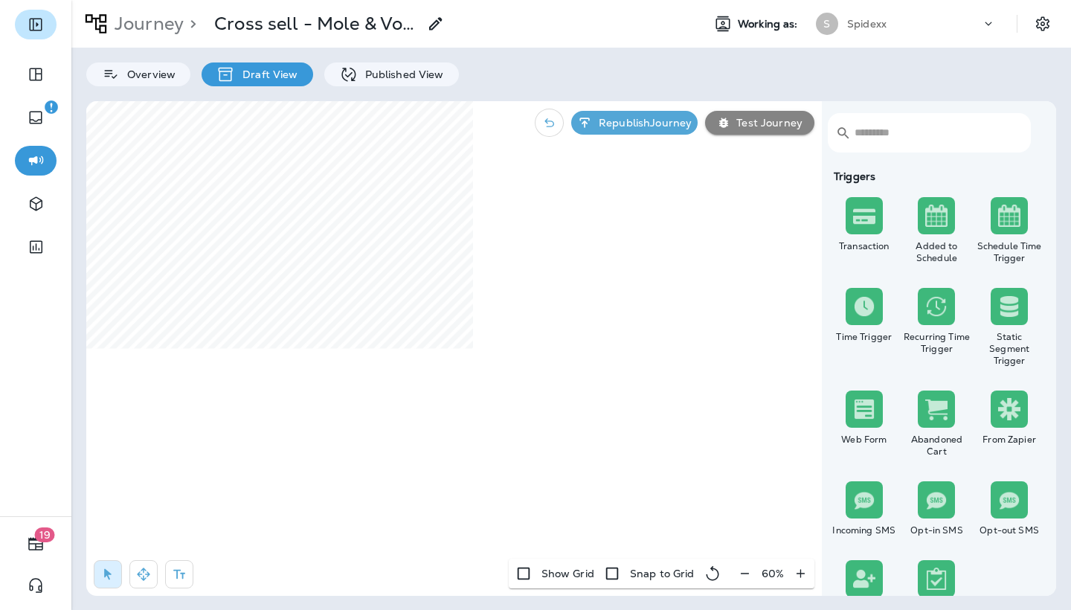
click at [28, 39] on button "Expand Sidebar" at bounding box center [36, 25] width 42 height 30
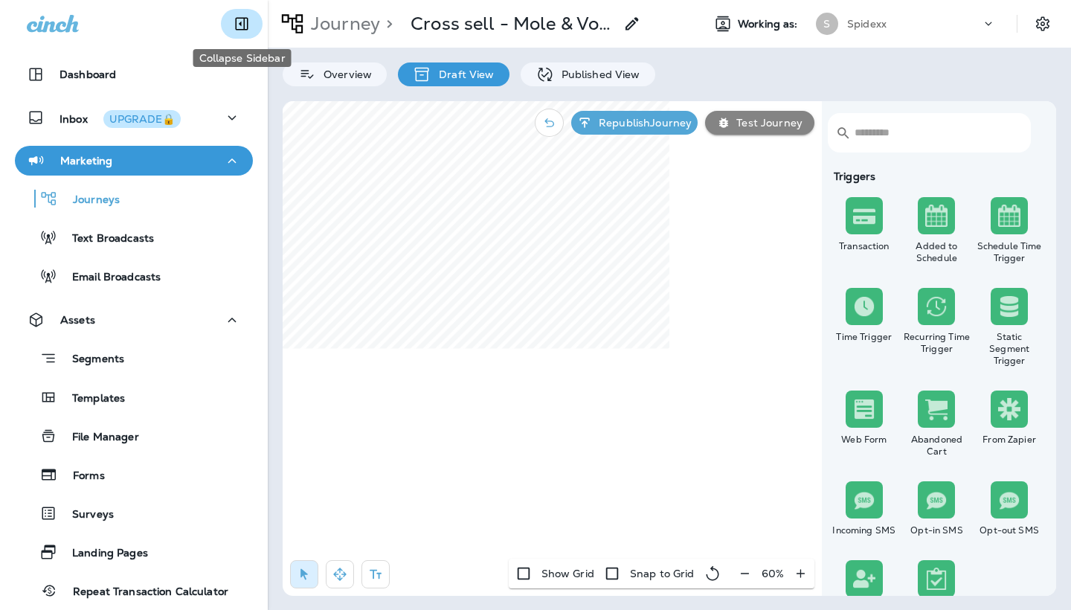
click at [237, 26] on icon "Collapse Sidebar" at bounding box center [242, 24] width 18 height 18
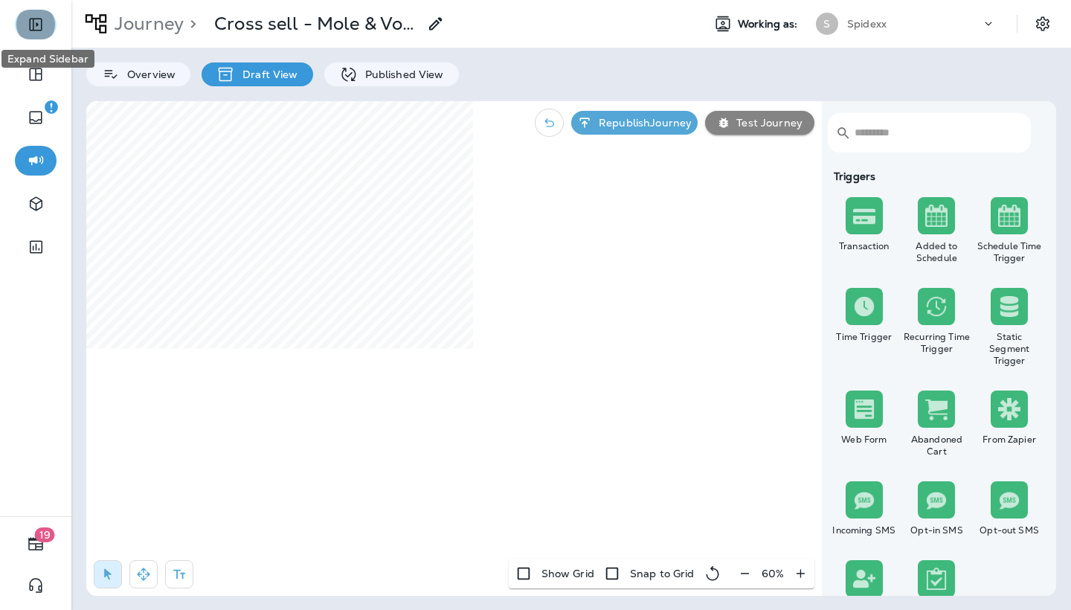
click at [50, 25] on button "Expand Sidebar" at bounding box center [36, 25] width 42 height 30
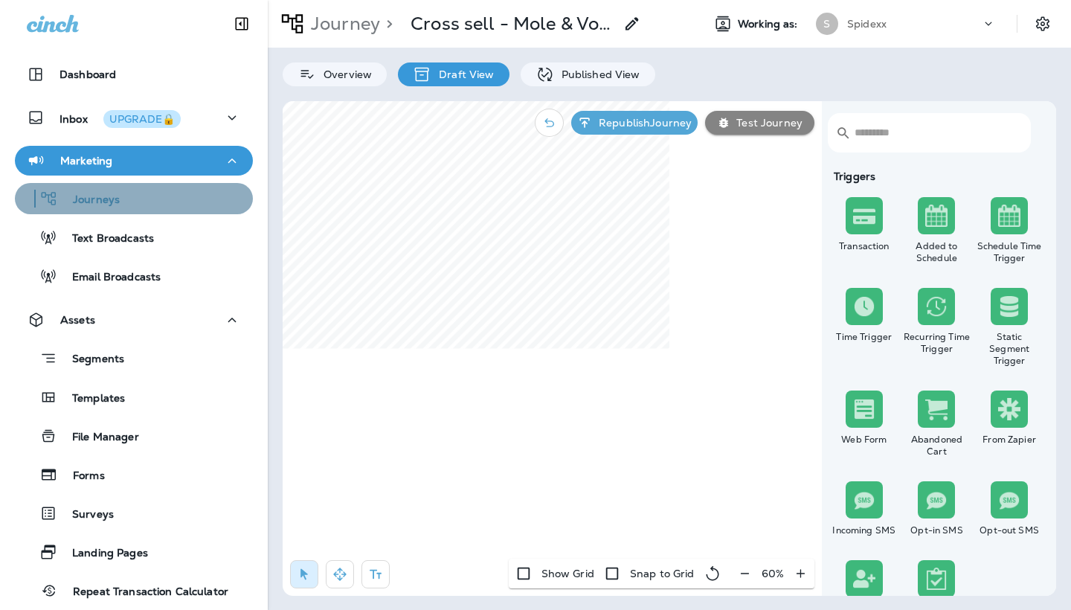
click at [171, 200] on div "Journeys" at bounding box center [134, 198] width 226 height 22
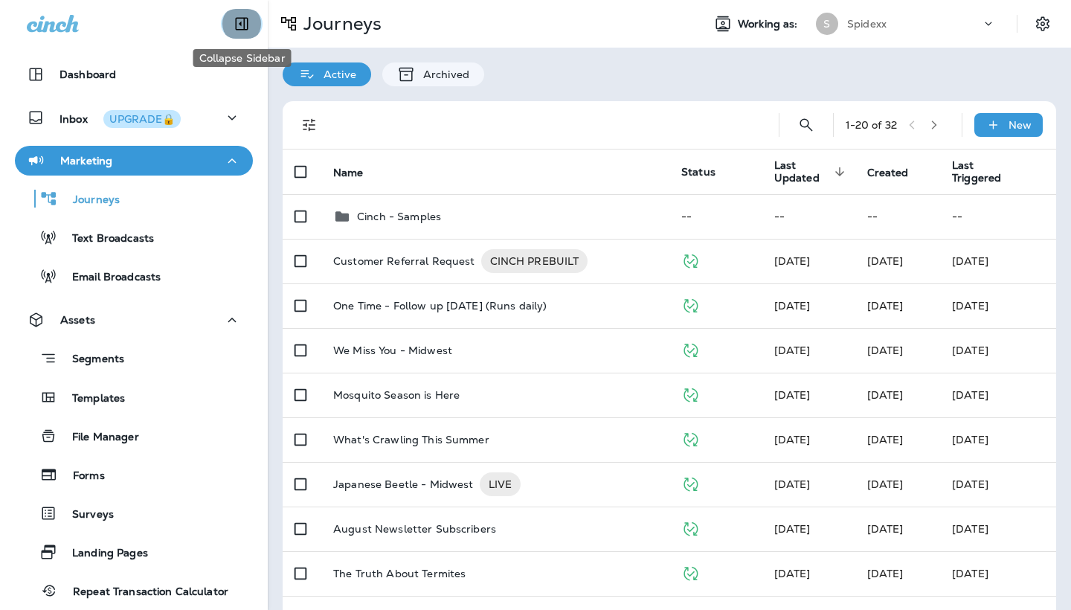
click at [242, 20] on icon "Collapse Sidebar" at bounding box center [242, 24] width 18 height 18
